Goal: Task Accomplishment & Management: Manage account settings

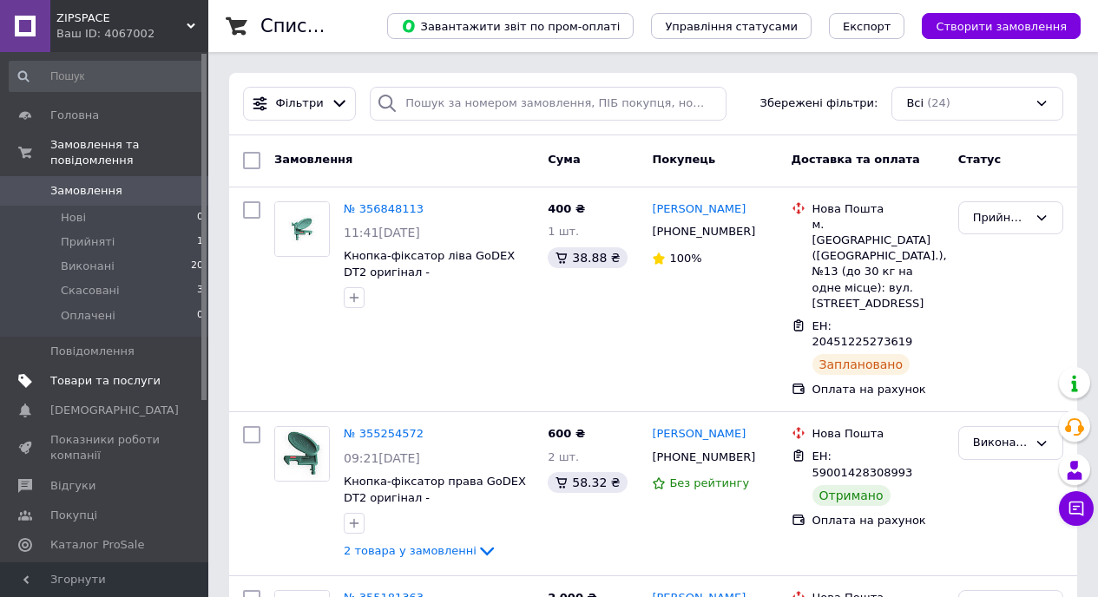
click at [79, 394] on link "Товари та послуги" at bounding box center [107, 381] width 214 height 30
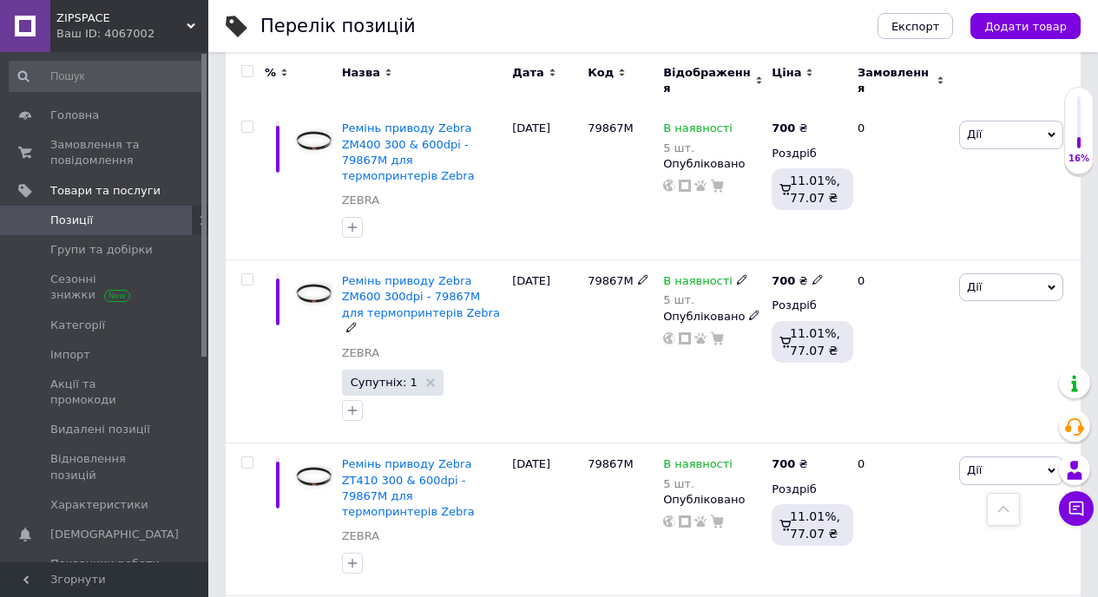
scroll to position [2579, 0]
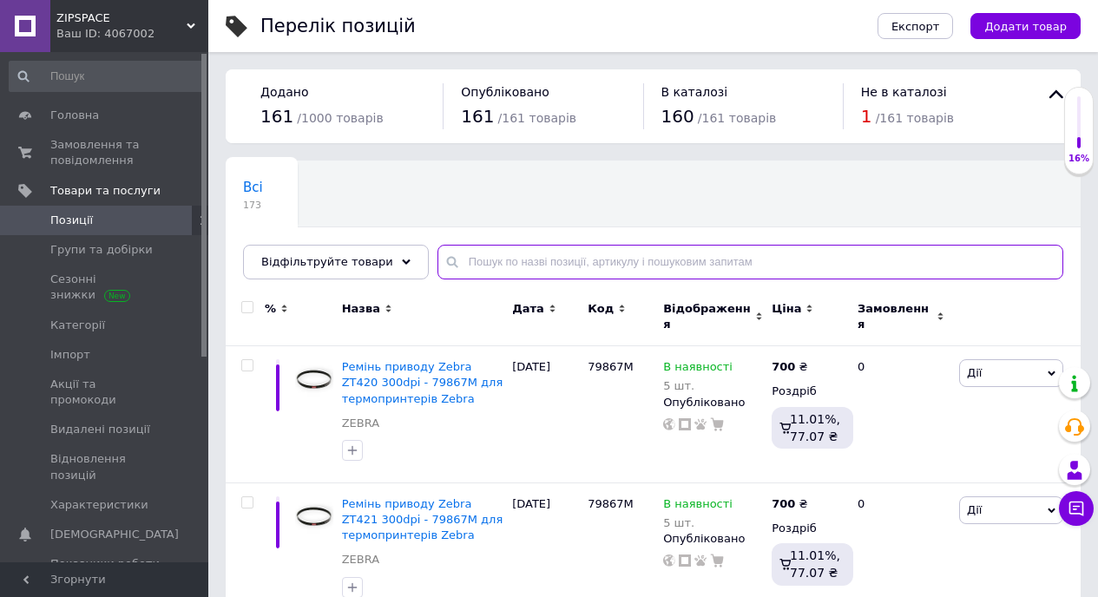
click at [460, 258] on input "text" at bounding box center [751, 262] width 626 height 35
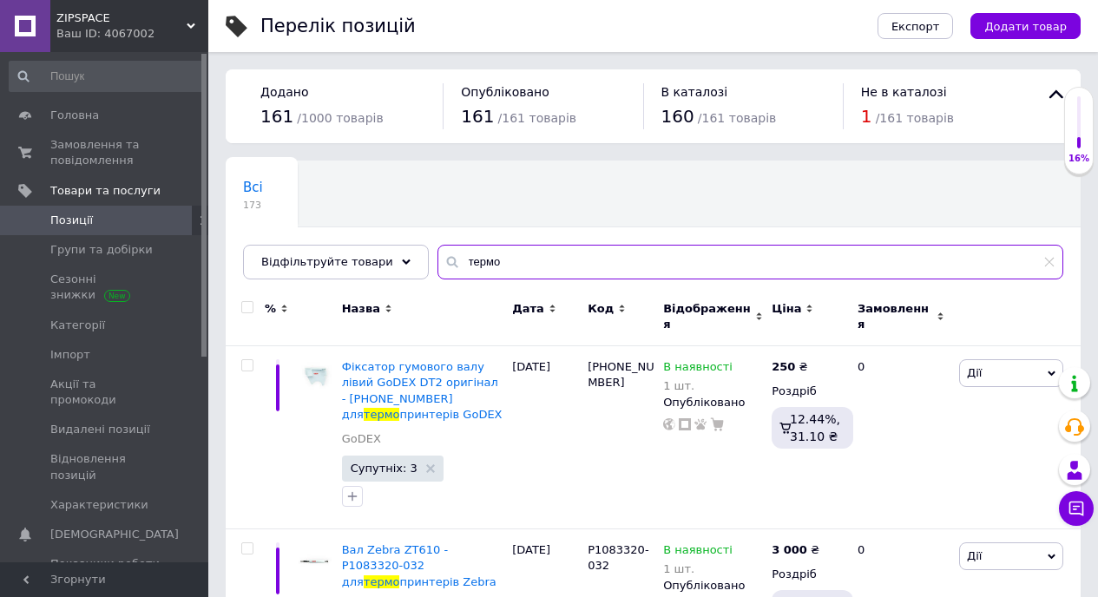
type input "термог"
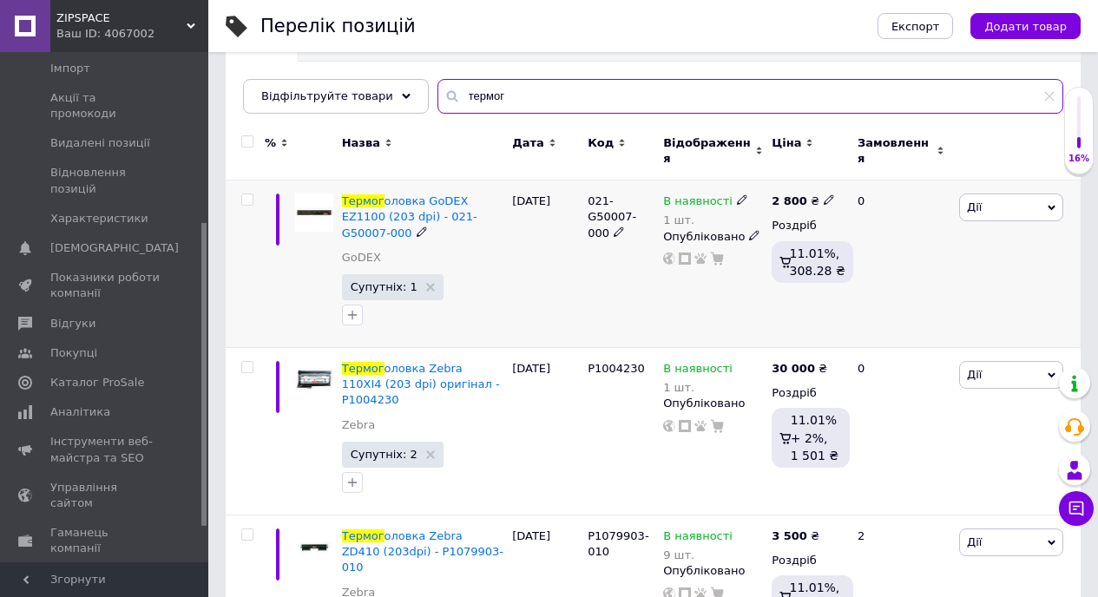
scroll to position [165, 0]
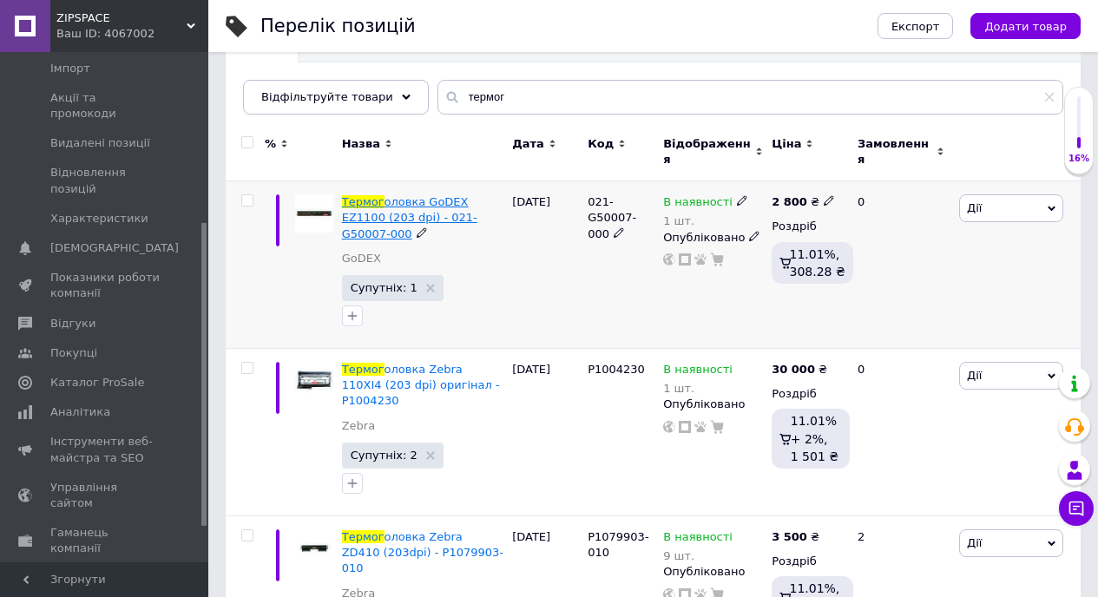
click at [441, 202] on span "оловка GoDEX EZ1100 (203 dpi) - 021-G50007-000" at bounding box center [409, 217] width 135 height 44
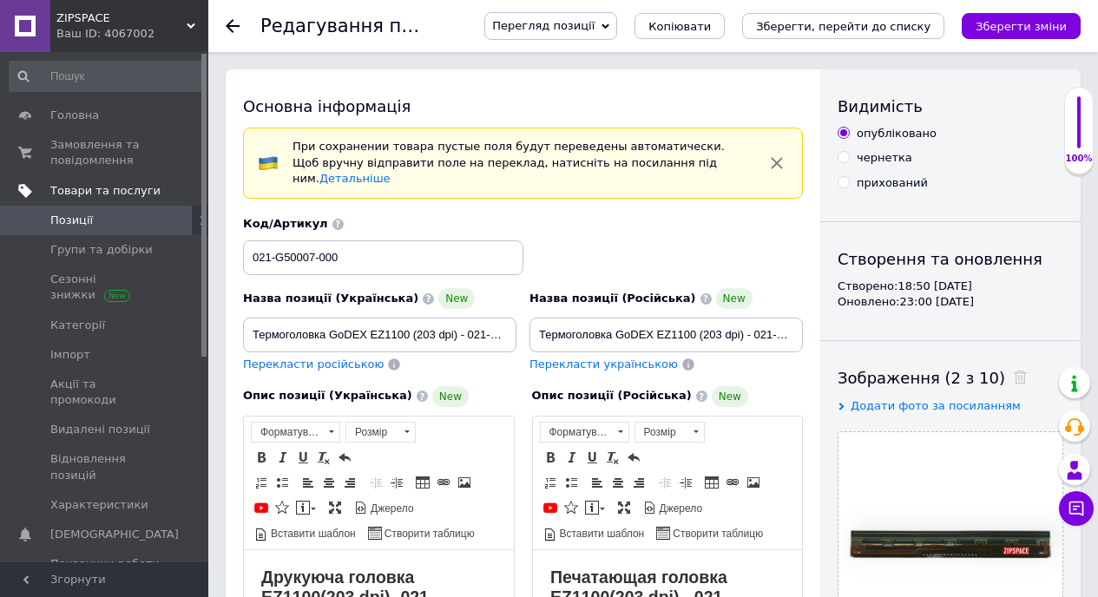
click at [95, 188] on span "Товари та послуги" at bounding box center [105, 191] width 110 height 16
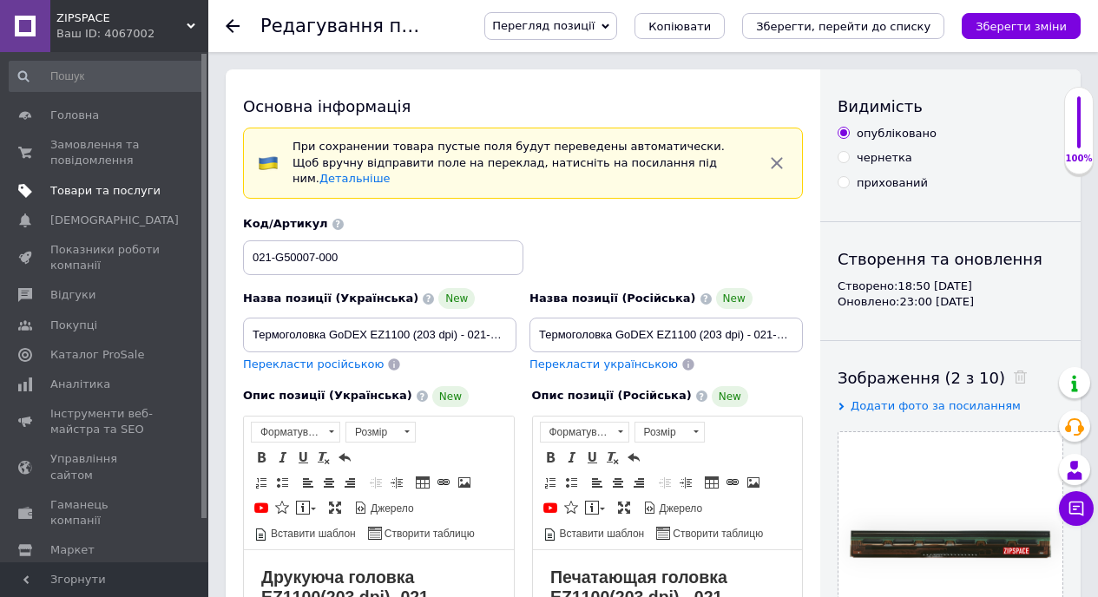
click at [95, 188] on span "Товари та послуги" at bounding box center [105, 191] width 110 height 16
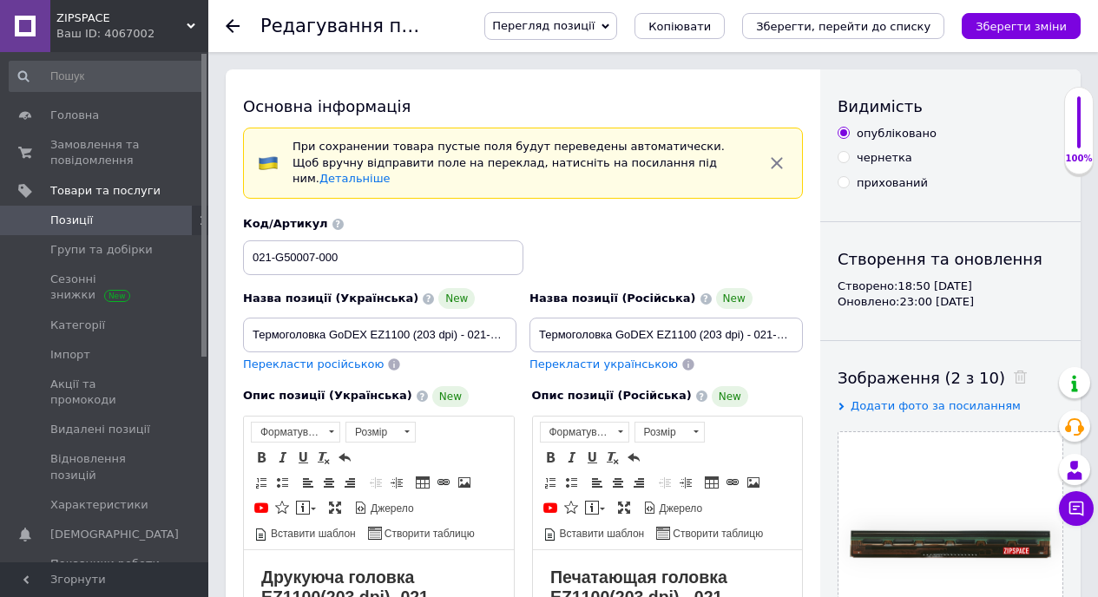
click at [87, 215] on span "Позиції" at bounding box center [71, 221] width 43 height 16
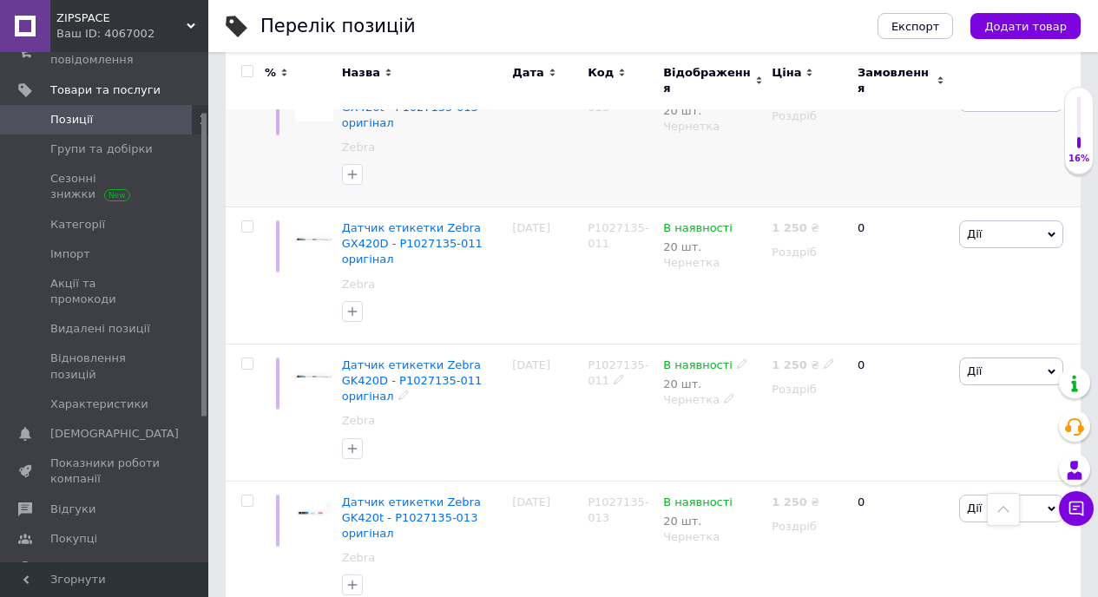
scroll to position [1719, 0]
